Goal: Task Accomplishment & Management: Use online tool/utility

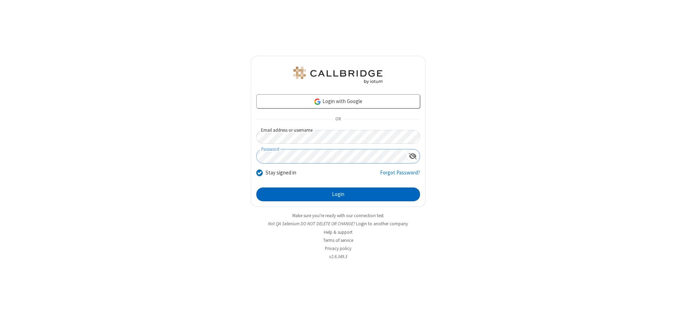
click at [338, 194] on button "Login" at bounding box center [338, 195] width 164 height 14
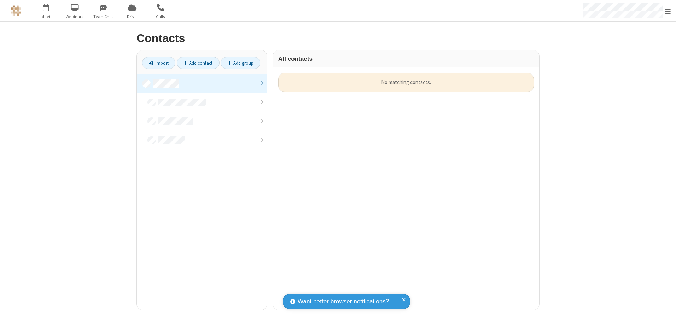
scroll to position [237, 261]
click at [202, 83] on link at bounding box center [202, 83] width 130 height 19
click at [159, 63] on link "Import" at bounding box center [158, 63] width 33 height 12
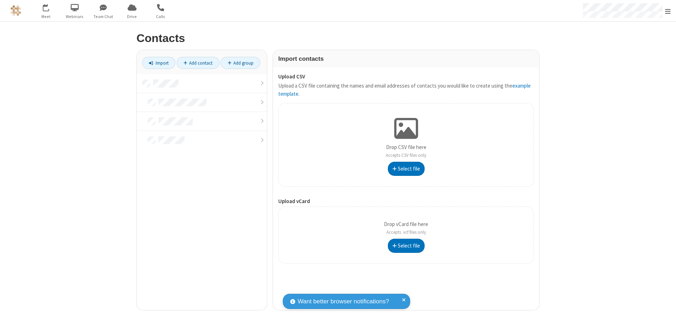
type input "C:\fakepath\excel_file.xlsx"
